Goal: Information Seeking & Learning: Learn about a topic

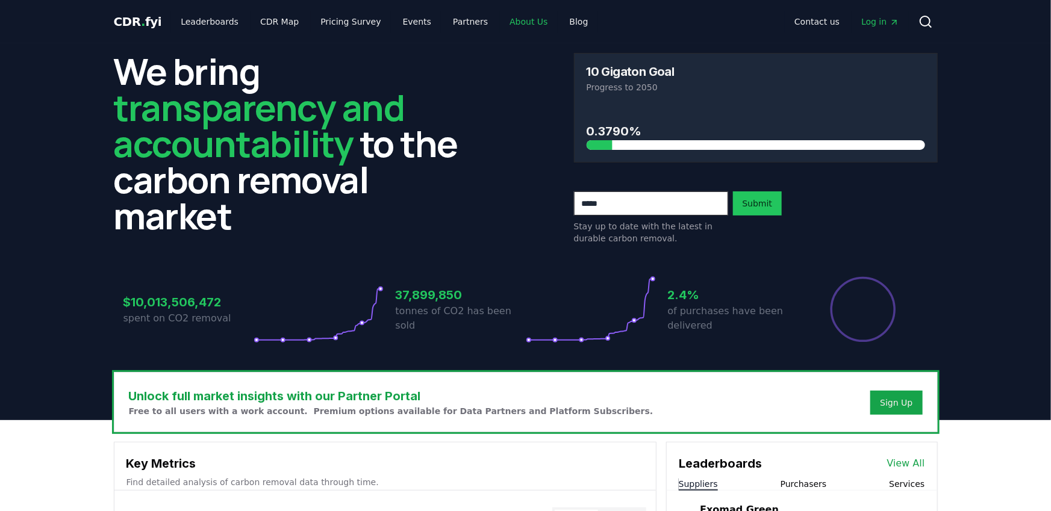
click at [513, 25] on link "About Us" at bounding box center [528, 22] width 57 height 22
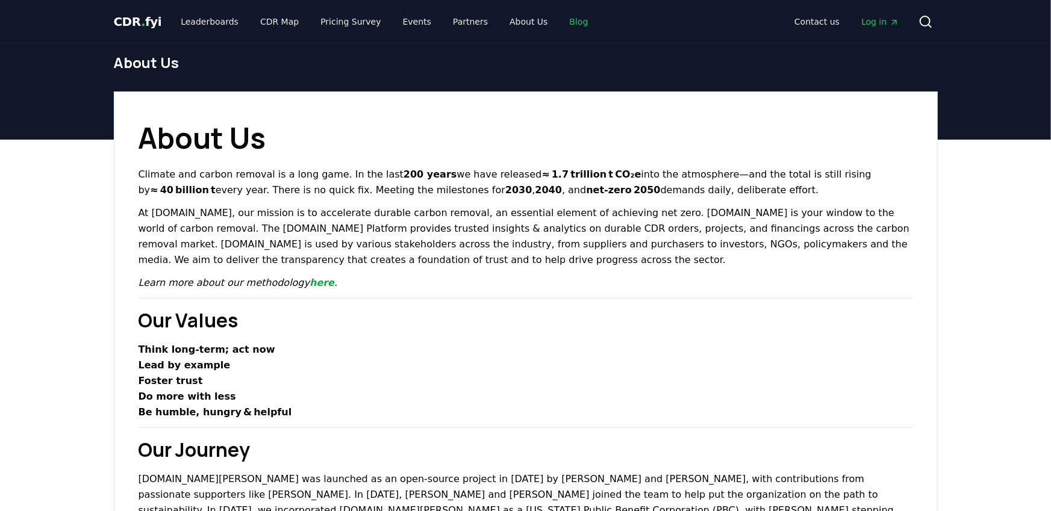
click at [560, 20] on link "Blog" at bounding box center [579, 22] width 38 height 22
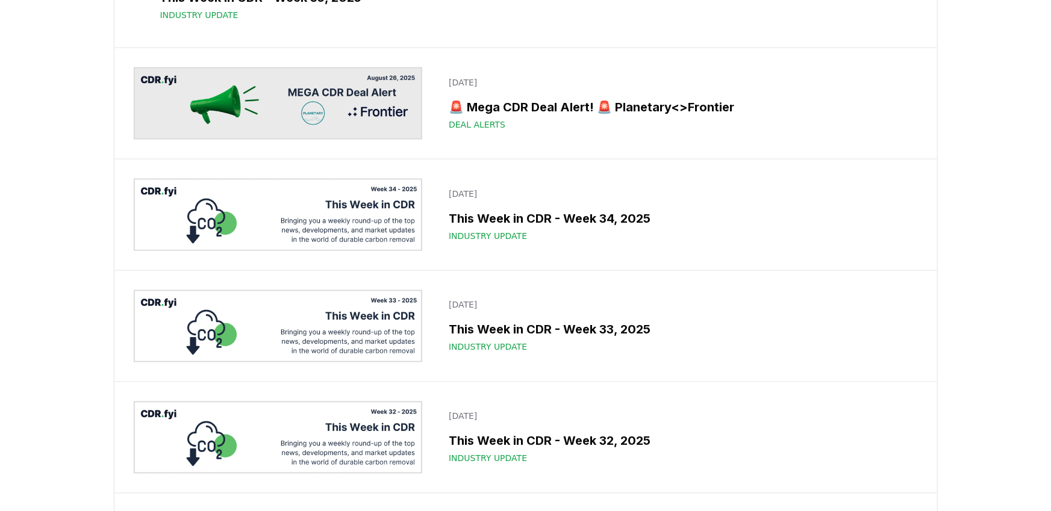
scroll to position [1060, 0]
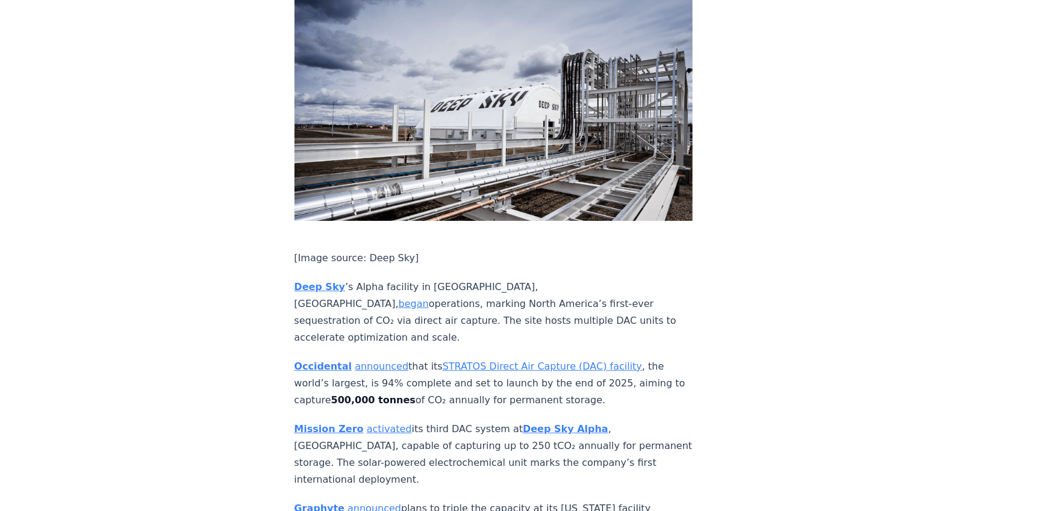
scroll to position [2361, 0]
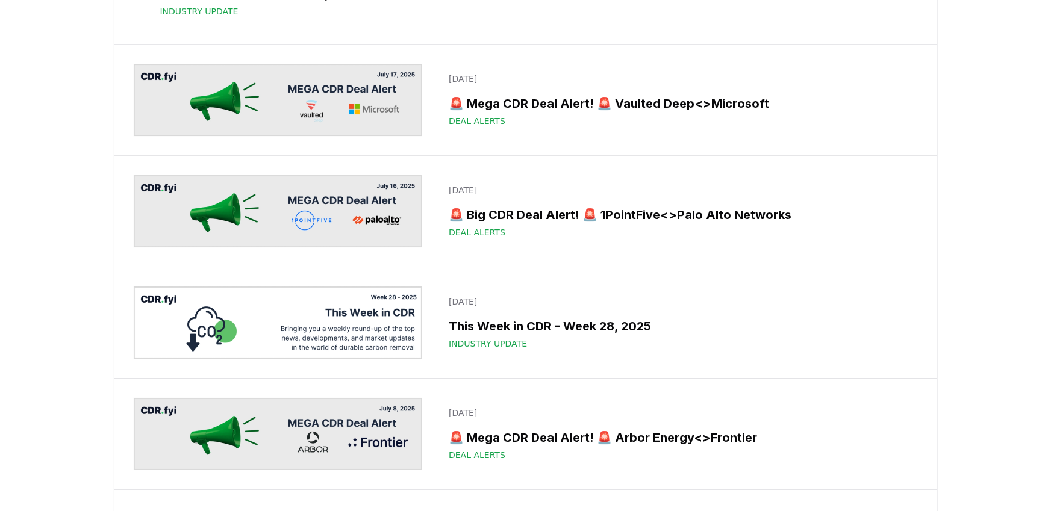
scroll to position [2110, 0]
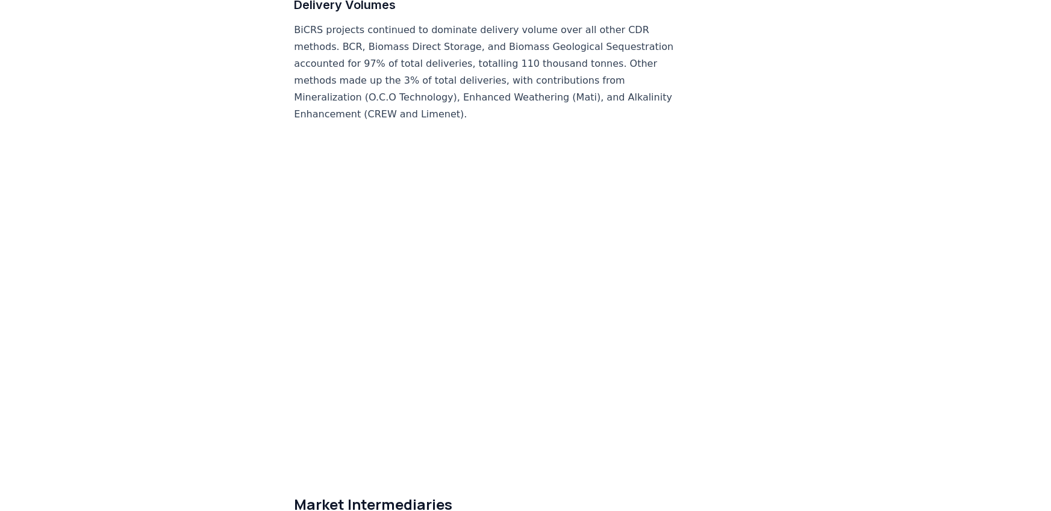
scroll to position [6120, 0]
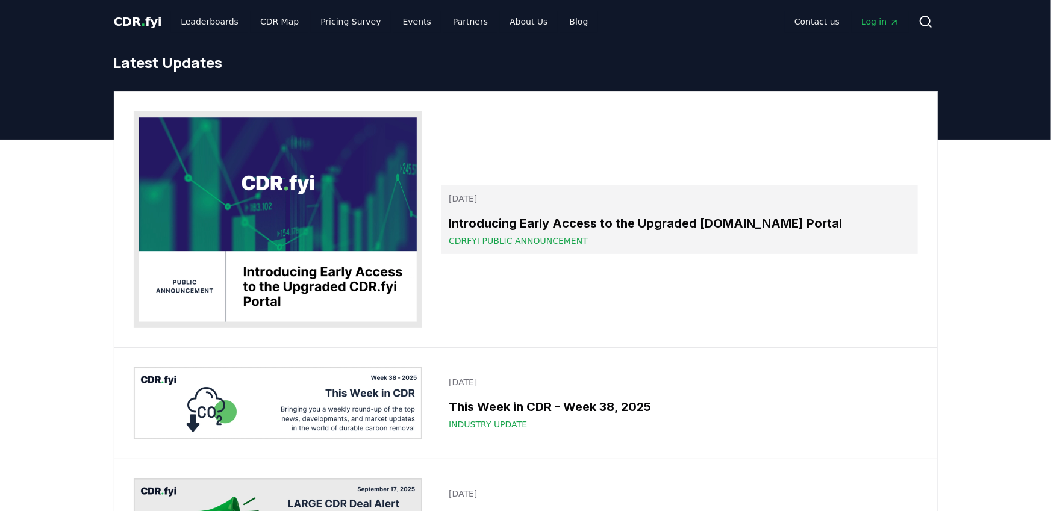
click at [553, 228] on h3 "Introducing Early Access to the Upgraded [DOMAIN_NAME] Portal" at bounding box center [679, 223] width 461 height 18
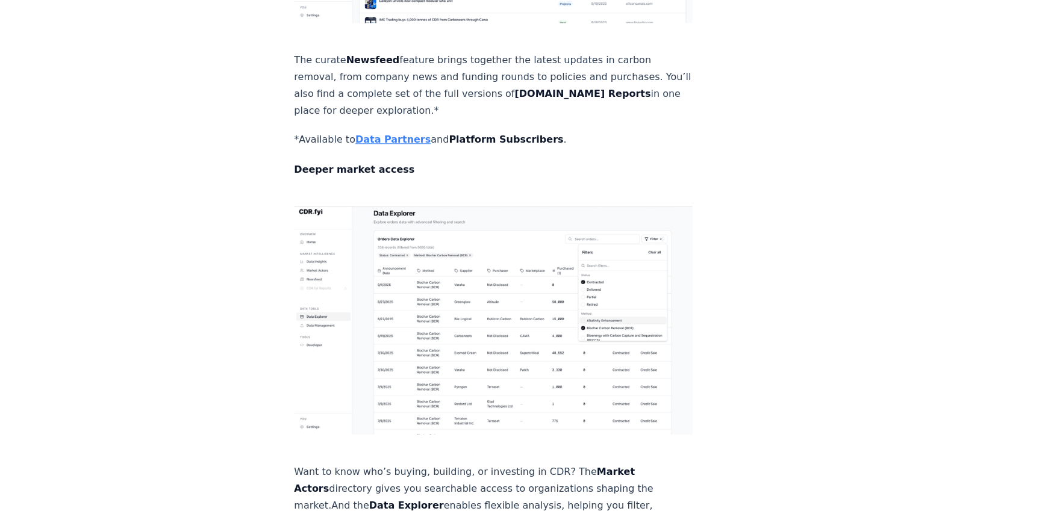
scroll to position [1679, 0]
